Goal: Transaction & Acquisition: Download file/media

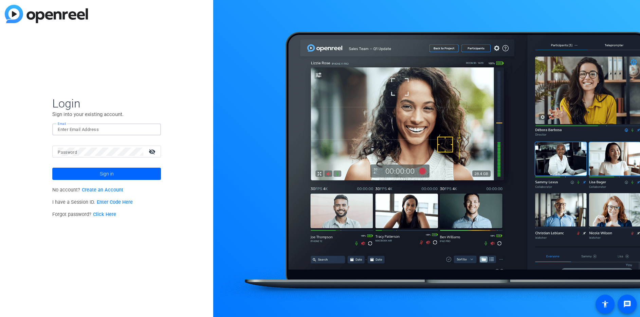
click at [85, 129] on input "Email" at bounding box center [107, 129] width 98 height 8
type input "[PERSON_NAME][EMAIL_ADDRESS][PERSON_NAME][PERSON_NAME][DOMAIN_NAME]"
click at [52, 168] on button "Sign in" at bounding box center [106, 174] width 109 height 12
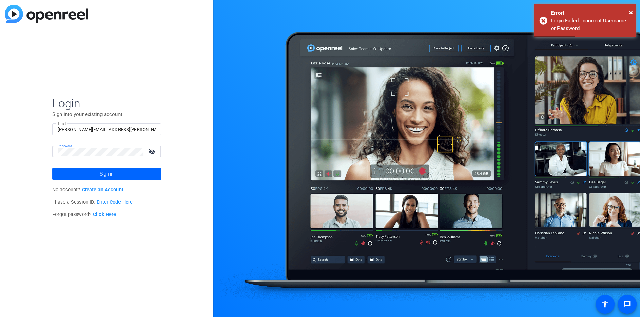
click at [24, 147] on div "Login Sign into your existing account. Email [PERSON_NAME][EMAIL_ADDRESS][PERSO…" at bounding box center [106, 158] width 213 height 317
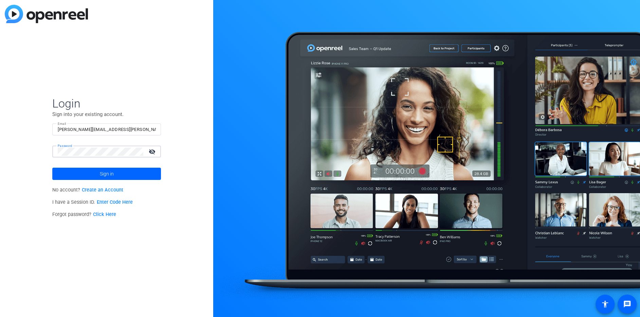
click at [52, 168] on button "Sign in" at bounding box center [106, 174] width 109 height 12
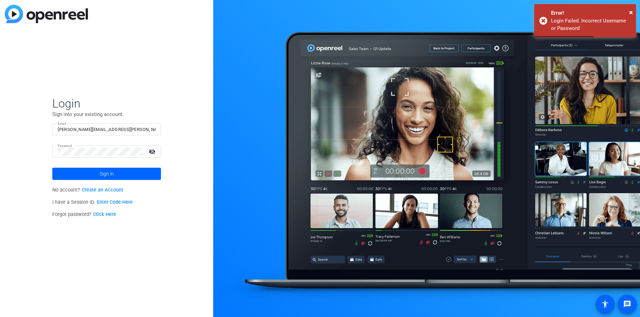
click at [96, 171] on span at bounding box center [106, 173] width 109 height 16
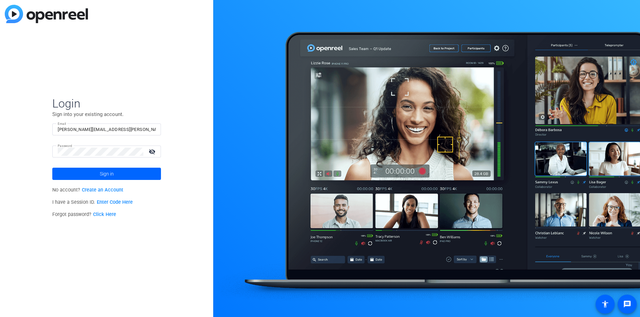
click at [106, 214] on link "Click Here" at bounding box center [104, 214] width 23 height 6
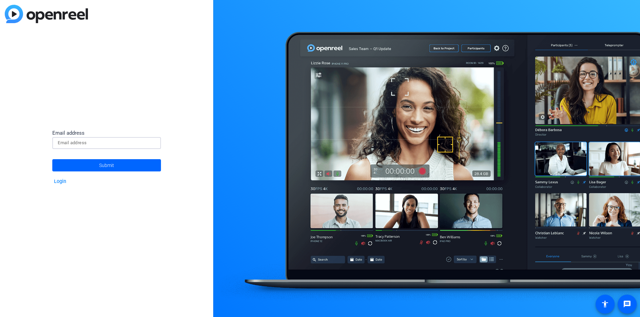
click at [70, 144] on input at bounding box center [107, 143] width 98 height 8
type input "[PERSON_NAME][EMAIL_ADDRESS][PERSON_NAME][PERSON_NAME][DOMAIN_NAME]"
click at [52, 159] on button "Submit" at bounding box center [106, 165] width 109 height 12
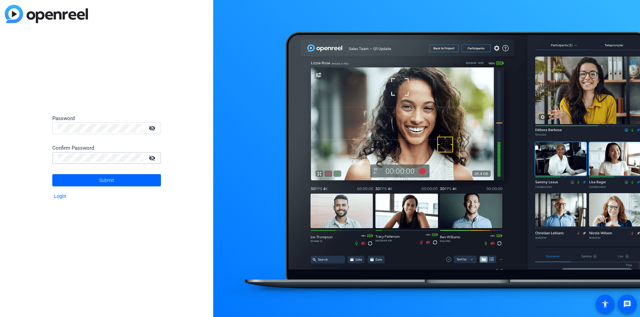
click at [52, 174] on button "Submit" at bounding box center [106, 180] width 109 height 12
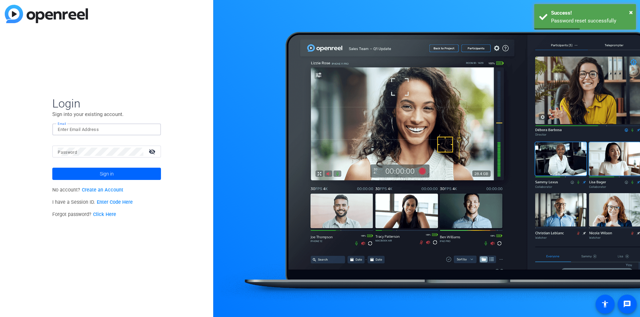
click at [70, 128] on input "Email" at bounding box center [107, 129] width 98 height 8
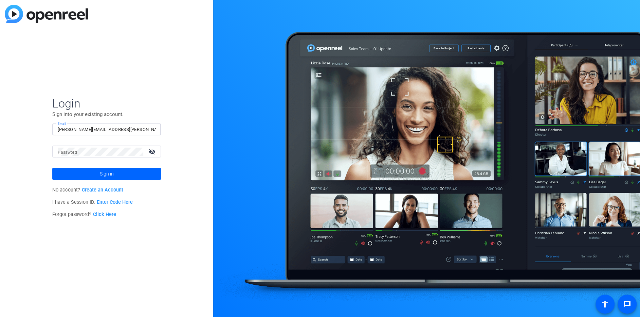
type input "[PERSON_NAME][EMAIL_ADDRESS][PERSON_NAME][PERSON_NAME][DOMAIN_NAME]"
click at [103, 176] on span "Sign in" at bounding box center [107, 173] width 14 height 17
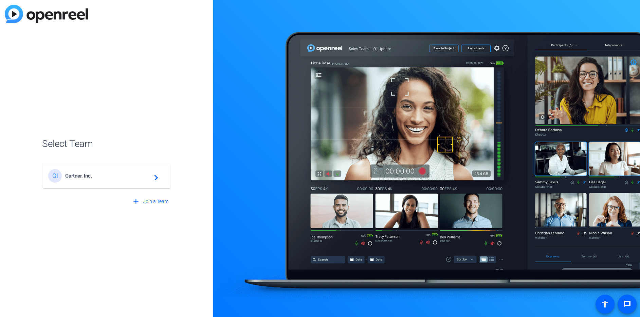
click at [104, 175] on span "Gartner, Inc." at bounding box center [107, 176] width 85 height 6
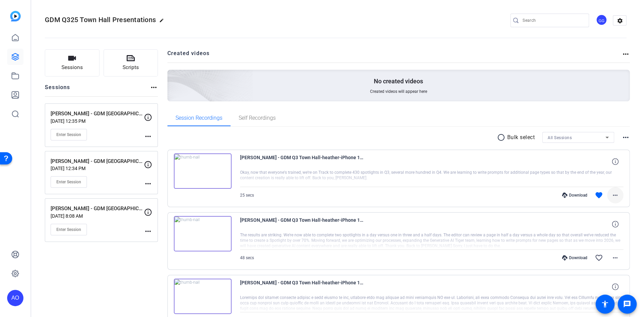
click at [617, 195] on mat-icon "more_horiz" at bounding box center [616, 195] width 8 height 8
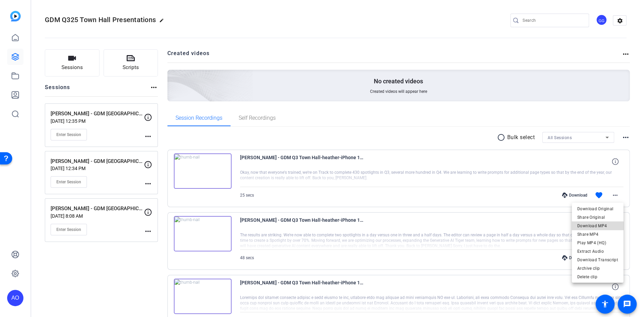
click at [602, 224] on span "Download MP4" at bounding box center [598, 226] width 41 height 8
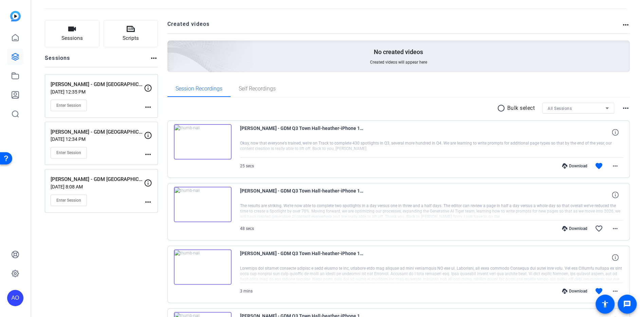
scroll to position [30, 0]
click at [615, 225] on mat-icon "more_horiz" at bounding box center [616, 228] width 8 height 8
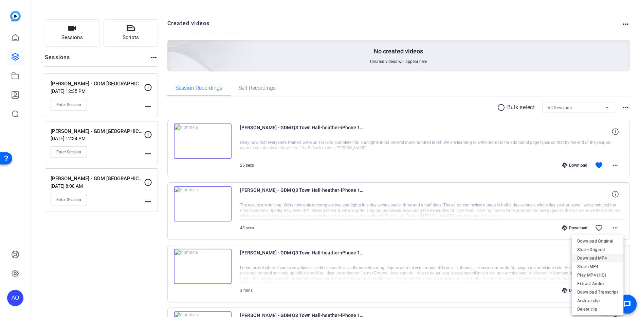
click at [606, 257] on span "Download MP4" at bounding box center [598, 258] width 41 height 8
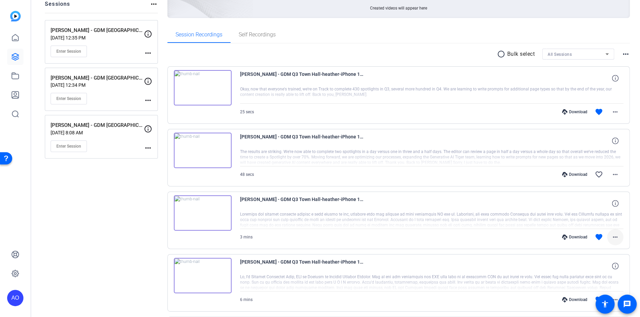
scroll to position [84, 0]
click at [615, 233] on mat-icon "more_horiz" at bounding box center [616, 236] width 8 height 8
click at [605, 170] on span "Download MP4" at bounding box center [598, 170] width 41 height 8
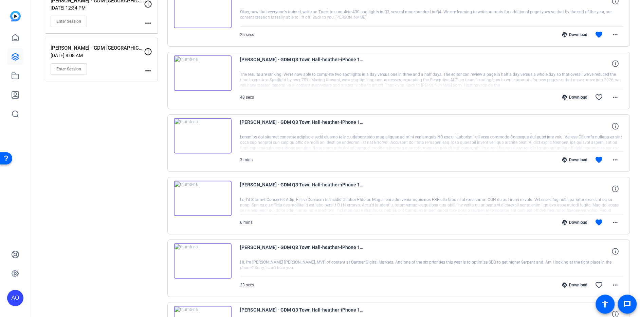
scroll to position [161, 0]
click at [616, 221] on mat-icon "more_horiz" at bounding box center [616, 222] width 8 height 8
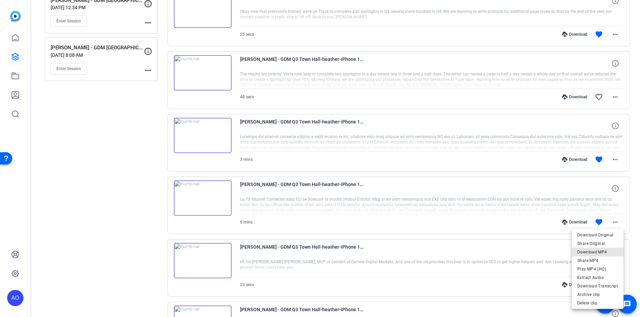
drag, startPoint x: 606, startPoint y: 251, endPoint x: 610, endPoint y: 251, distance: 4.1
click at [606, 251] on span "Download MP4" at bounding box center [598, 251] width 41 height 8
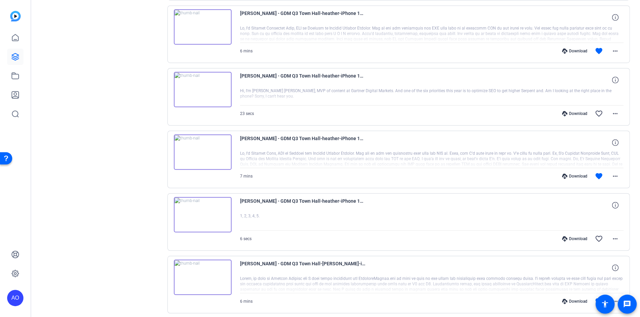
scroll to position [332, 0]
click at [614, 173] on mat-icon "more_horiz" at bounding box center [616, 176] width 8 height 8
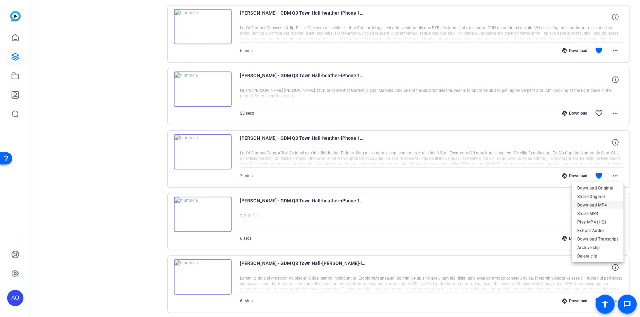
click at [604, 204] on span "Download MP4" at bounding box center [598, 204] width 41 height 8
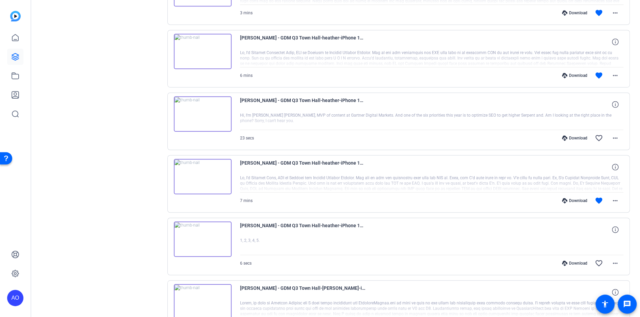
scroll to position [301, 0]
